Goal: Task Accomplishment & Management: Manage account settings

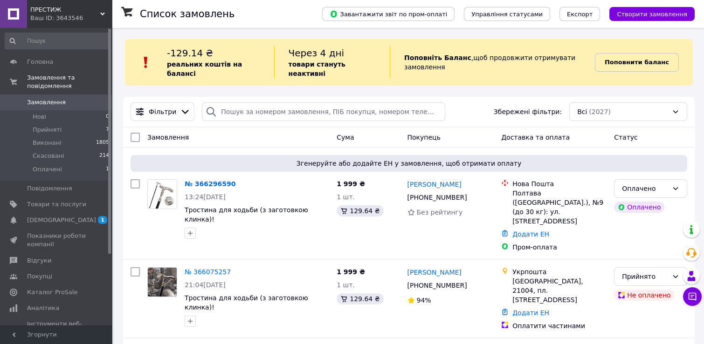
click at [639, 59] on b "Поповнити баланс" at bounding box center [637, 62] width 64 height 7
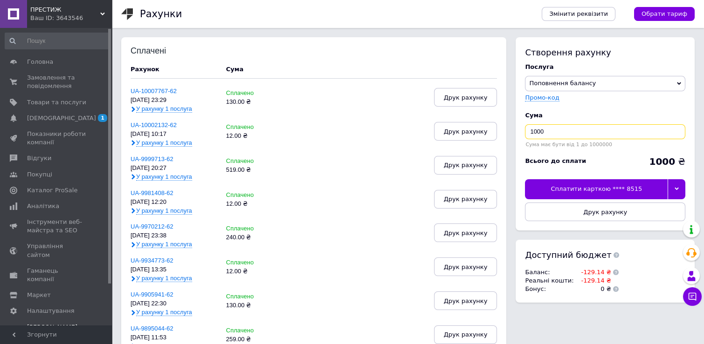
drag, startPoint x: 540, startPoint y: 132, endPoint x: 534, endPoint y: 132, distance: 6.5
click at [534, 132] on input "1000" at bounding box center [605, 131] width 160 height 15
type input "130"
click at [579, 189] on div "Сплатити карткою **** 8515" at bounding box center [596, 189] width 143 height 20
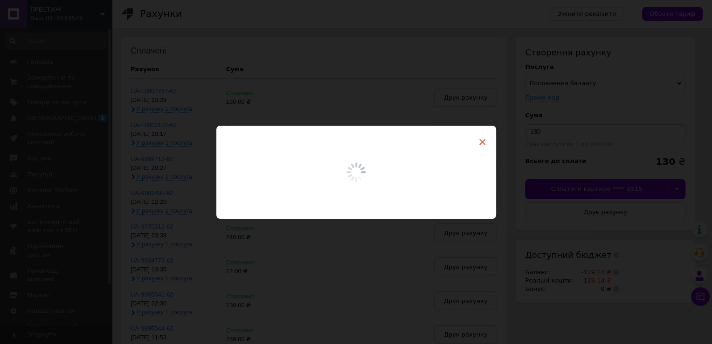
click at [481, 140] on span "×" at bounding box center [482, 142] width 8 height 16
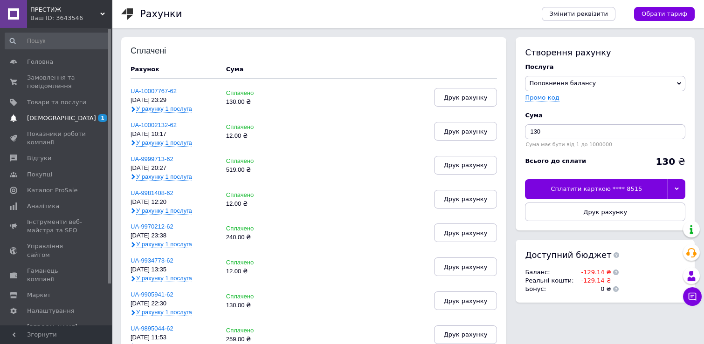
click at [47, 120] on span "[DEMOGRAPHIC_DATA]" at bounding box center [61, 118] width 69 height 8
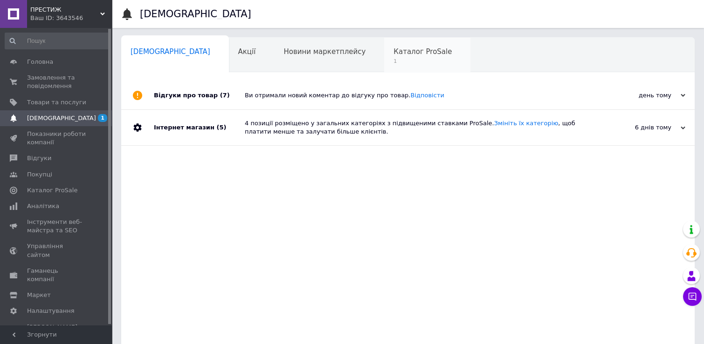
click at [384, 57] on div "Каталог ProSale 1" at bounding box center [427, 55] width 86 height 35
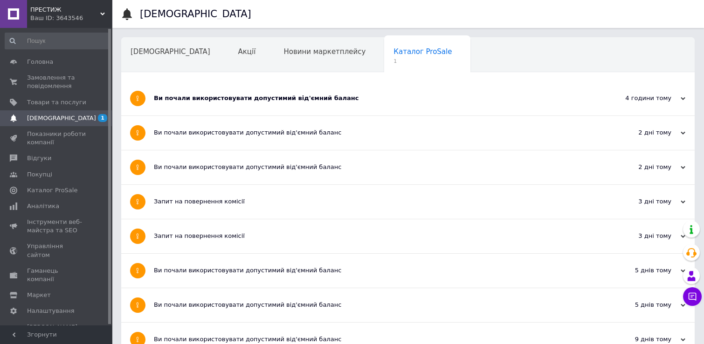
click at [685, 96] on div "4 години тому 12.10.2025" at bounding box center [643, 99] width 103 height 34
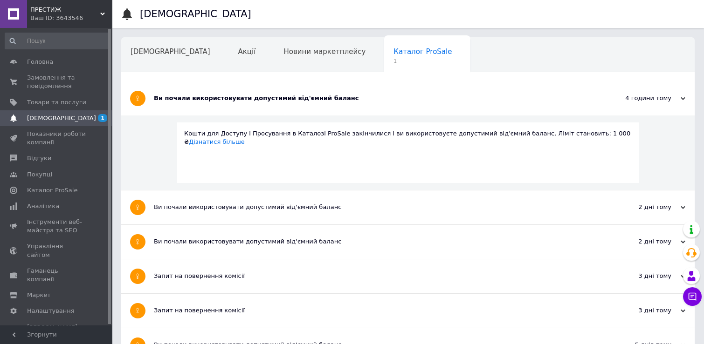
click at [685, 96] on div "4 години тому 12.10.2025" at bounding box center [643, 99] width 103 height 34
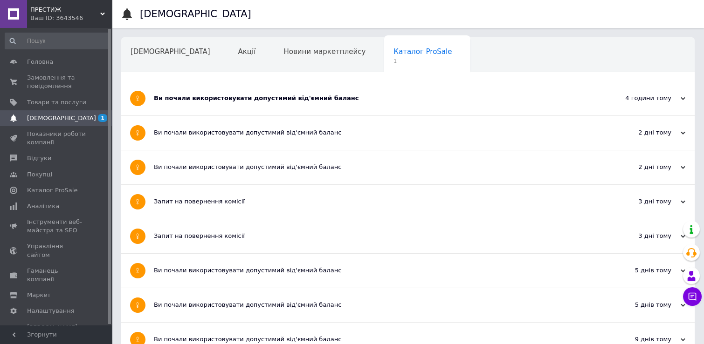
click at [205, 83] on span "Навчання та заходи" at bounding box center [168, 87] width 74 height 8
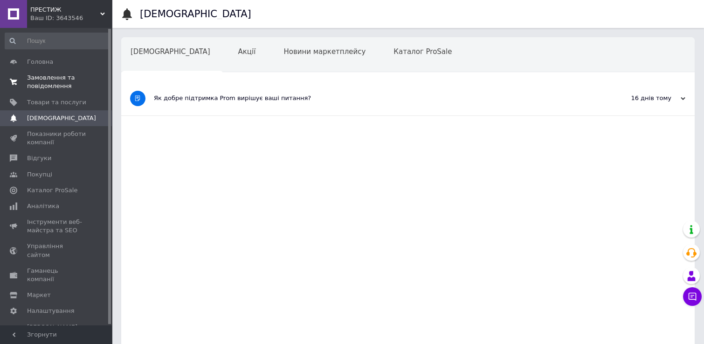
click at [45, 76] on span "Замовлення та повідомлення" at bounding box center [56, 82] width 59 height 17
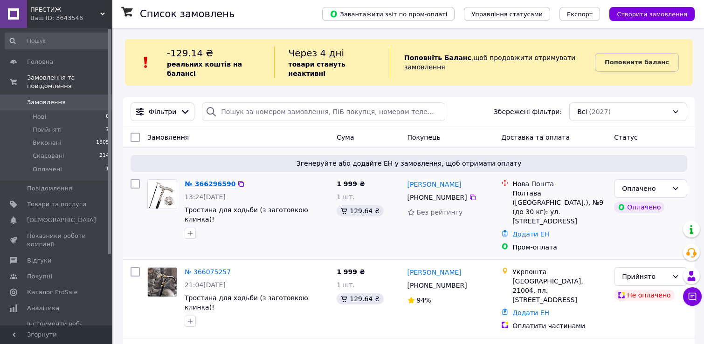
click at [201, 180] on link "№ 366296590" at bounding box center [210, 183] width 51 height 7
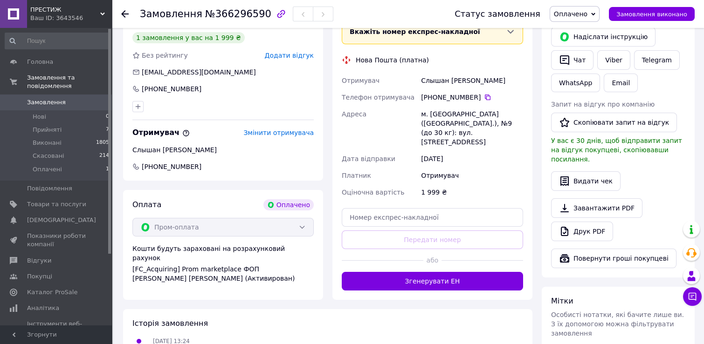
scroll to position [350, 0]
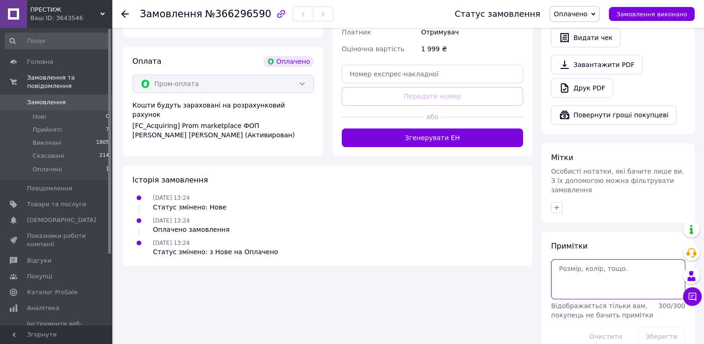
click at [569, 260] on textarea at bounding box center [618, 280] width 134 height 40
type textarea "Доплачено 550 грн. за полірований клинок 20 см!"
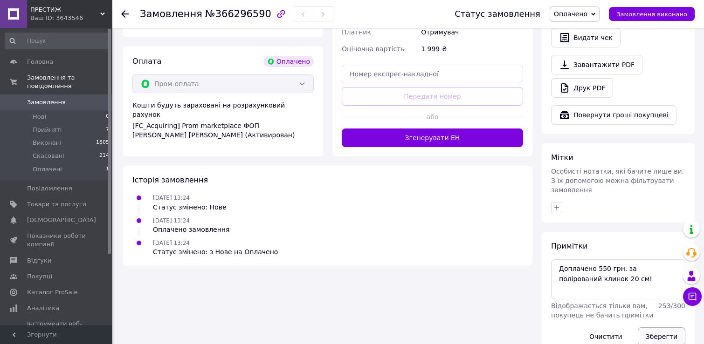
click at [667, 328] on button "Зберегти" at bounding box center [662, 337] width 48 height 19
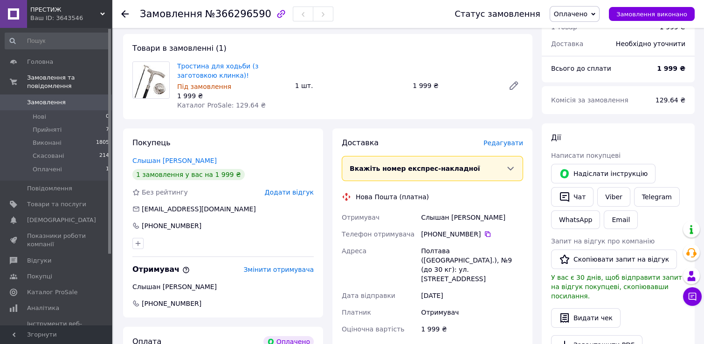
scroll to position [0, 0]
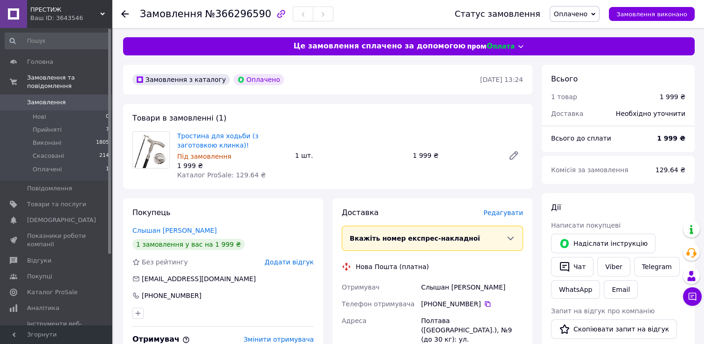
click at [595, 15] on icon at bounding box center [593, 14] width 4 height 4
click at [578, 32] on li "Прийнято" at bounding box center [574, 33] width 49 height 14
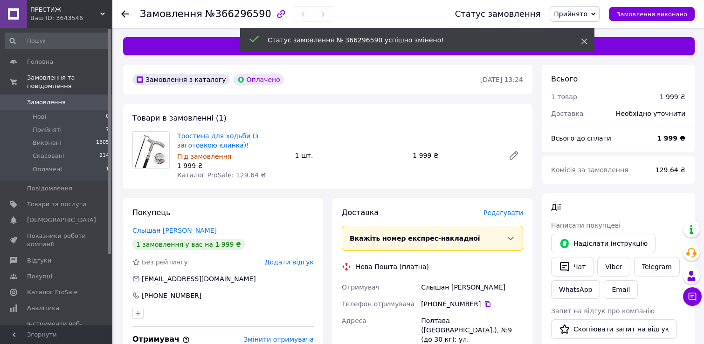
click at [584, 41] on use at bounding box center [584, 42] width 6 height 6
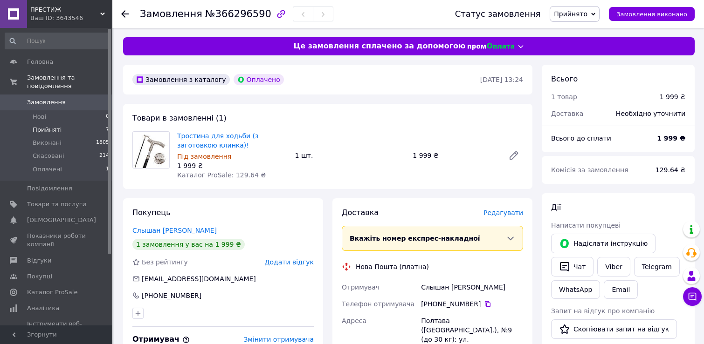
click at [45, 126] on span "Прийняті" at bounding box center [47, 130] width 29 height 8
